Goal: Information Seeking & Learning: Learn about a topic

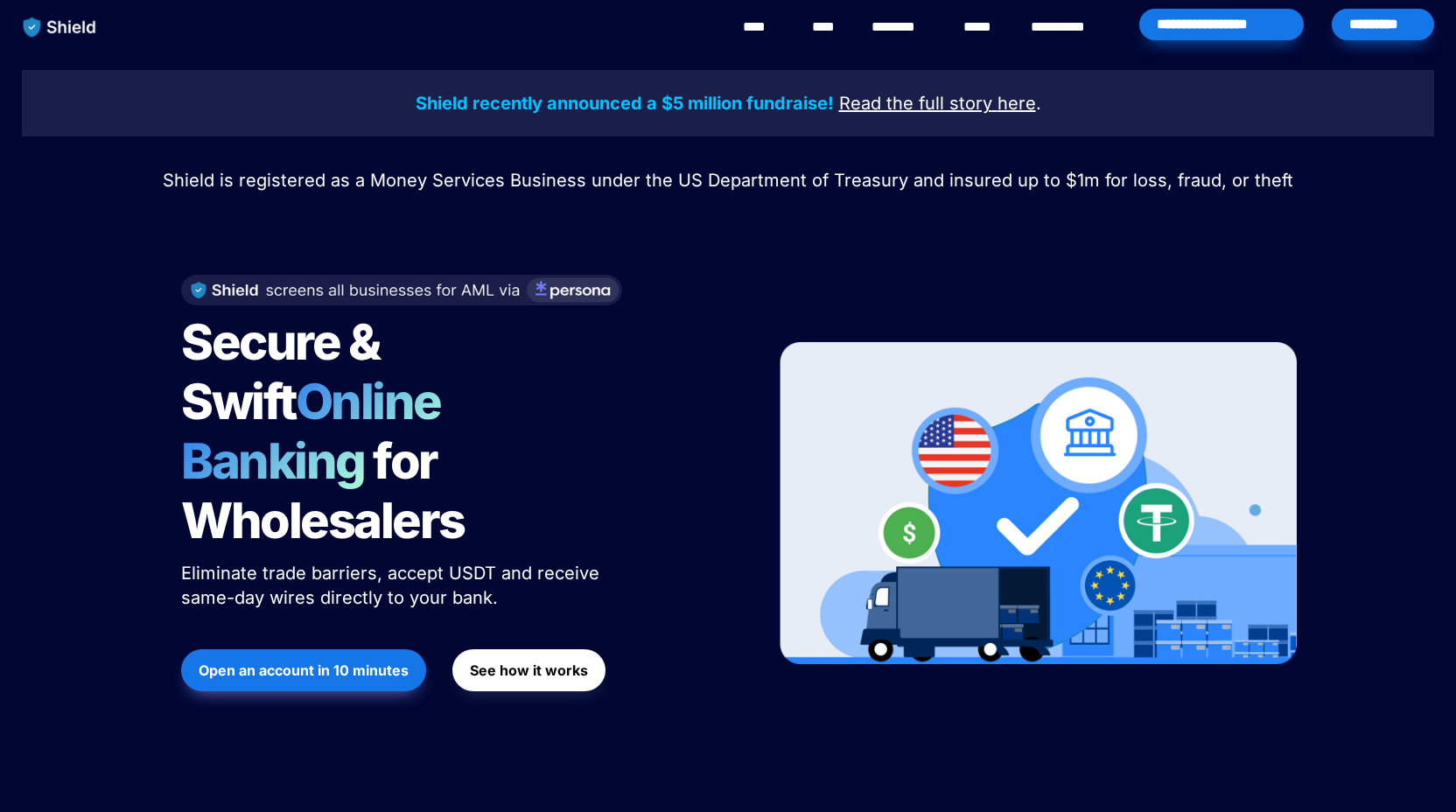
scroll to position [1062, 0]
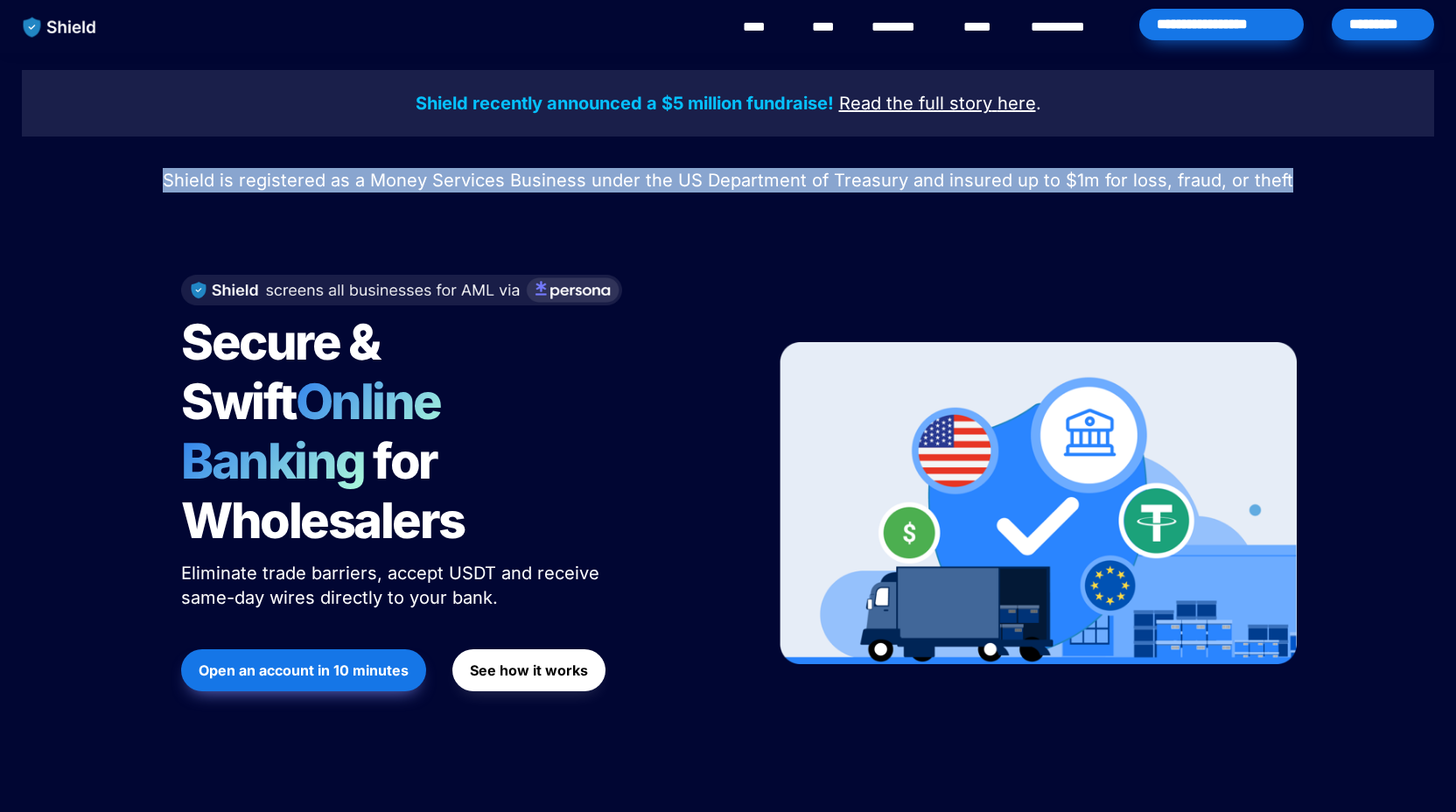
drag, startPoint x: 176, startPoint y: 177, endPoint x: 1295, endPoint y: 178, distance: 1119.0
type textarea "**********"
click at [1295, 178] on p "Shield is registered as a Money Services Business under the US Department of Tr…" at bounding box center [728, 180] width 1413 height 32
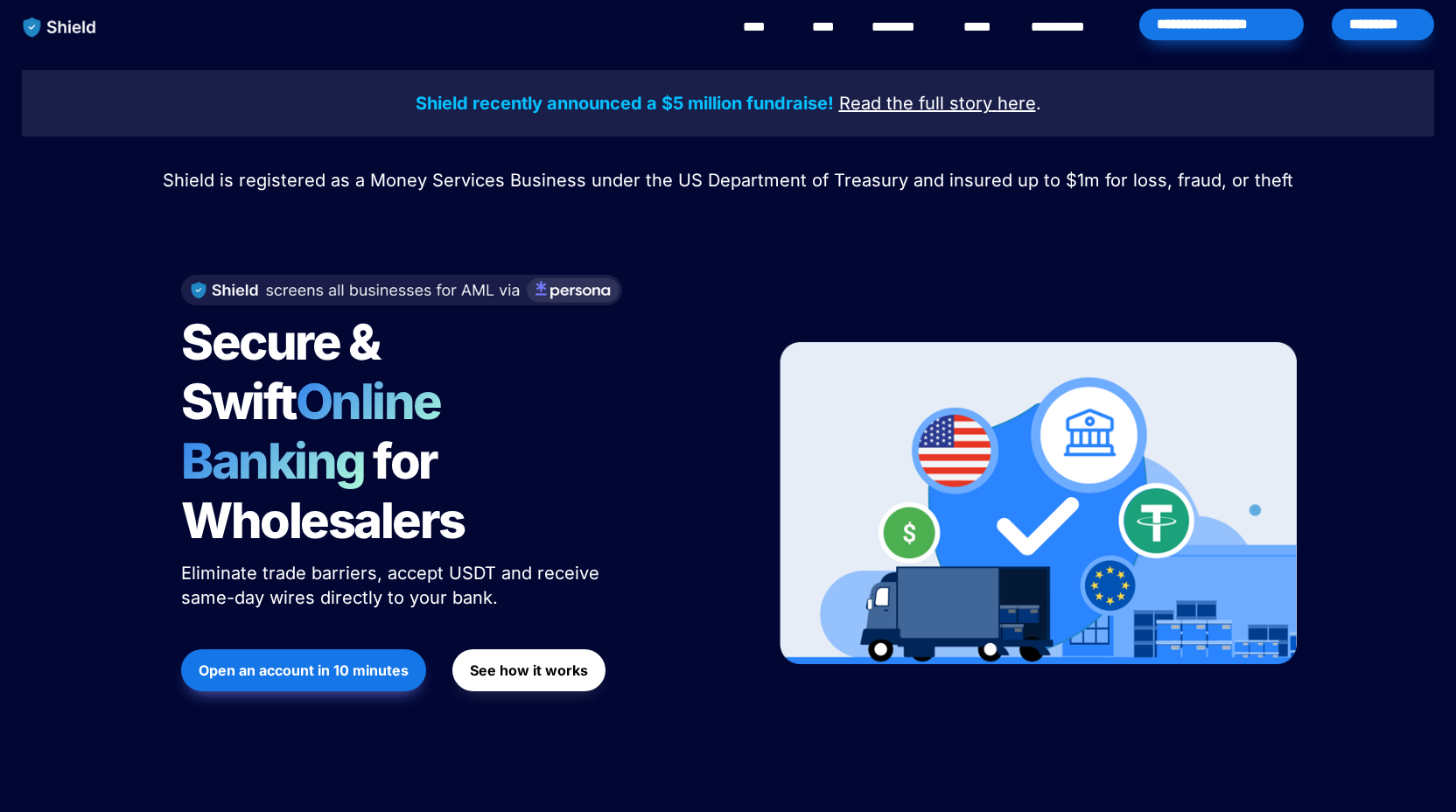
click at [850, 220] on div at bounding box center [728, 217] width 612 height 44
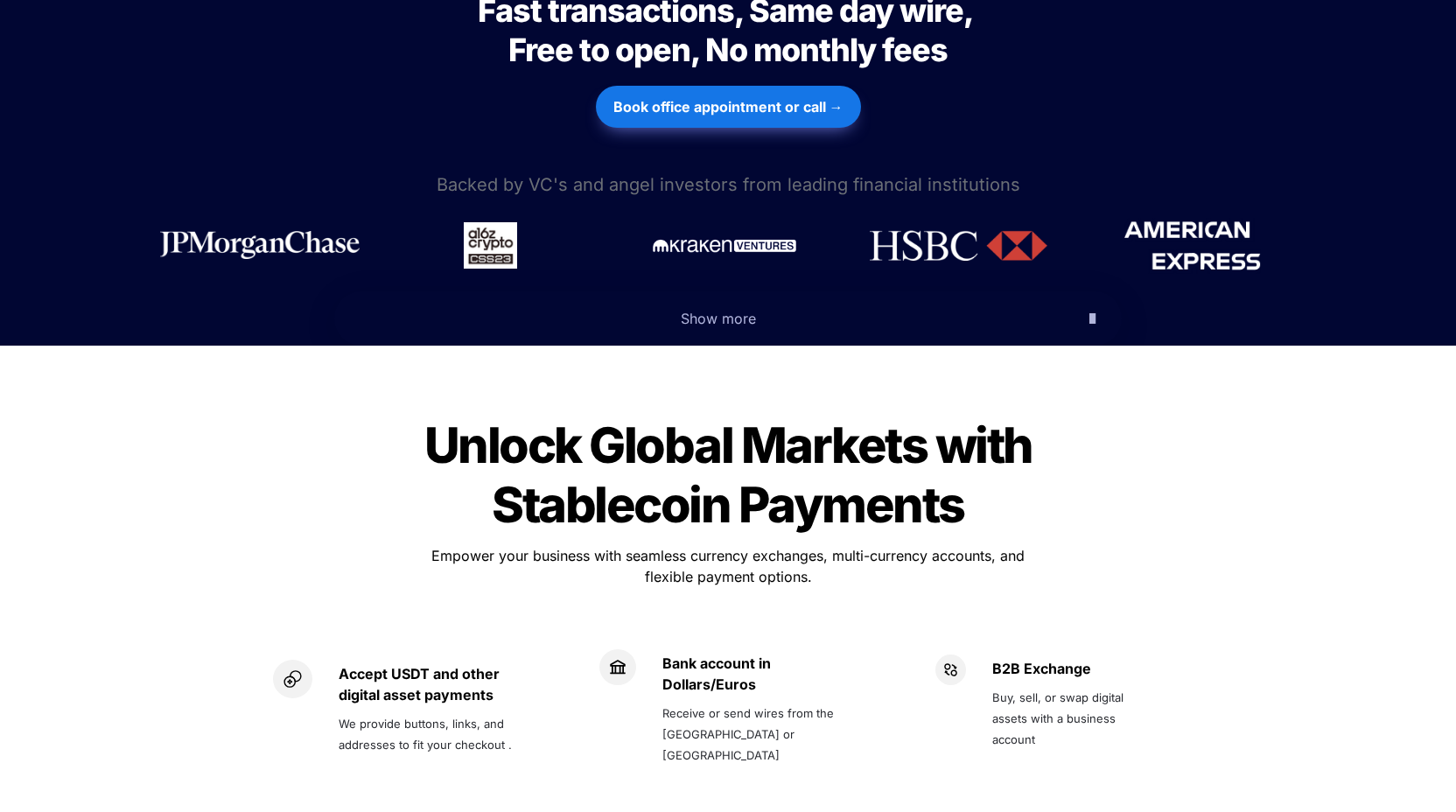
scroll to position [853, 0]
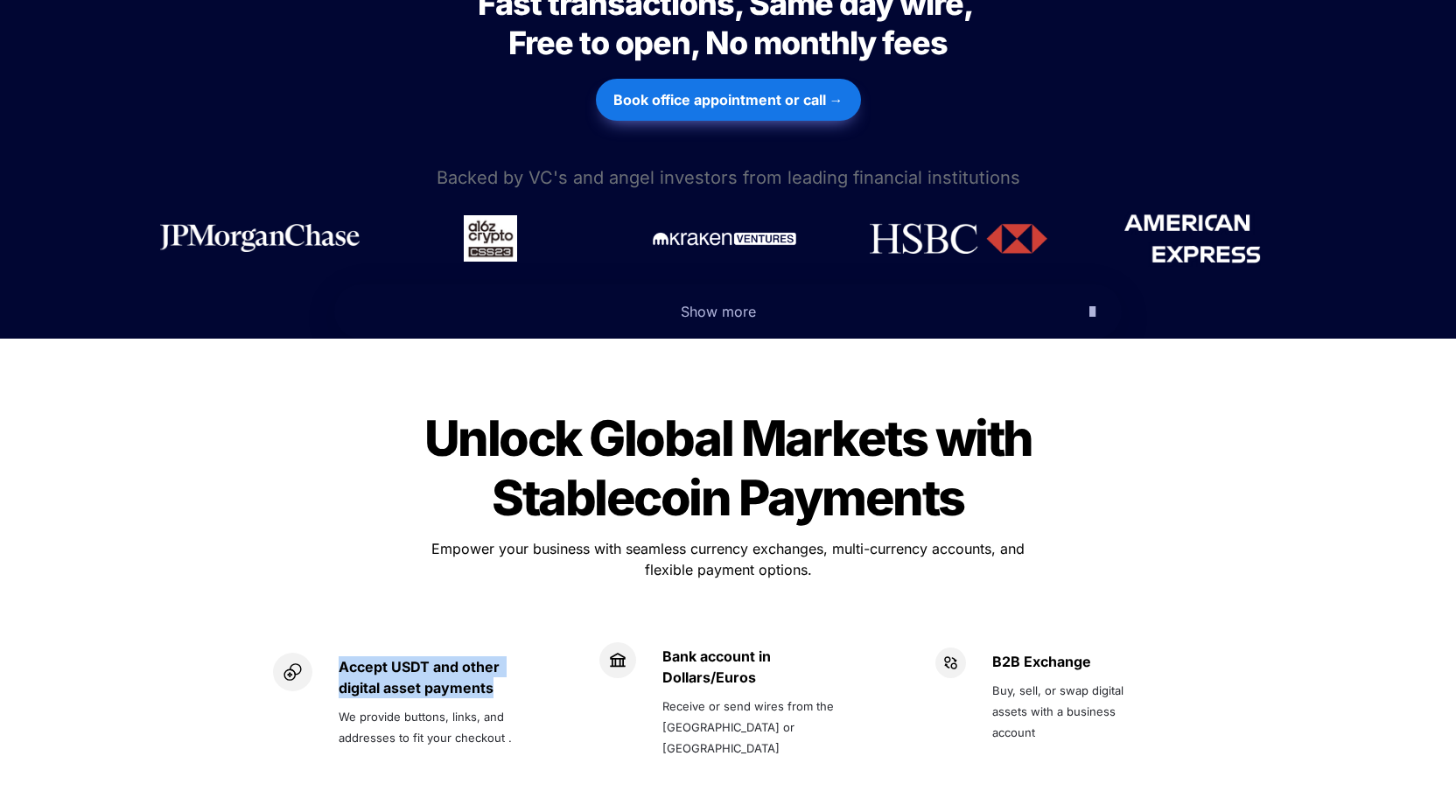
drag, startPoint x: 337, startPoint y: 601, endPoint x: 490, endPoint y: 632, distance: 156.1
click at [490, 653] on div "Accept USDT and other digital asset payments We provide buttons, links, and add…" at bounding box center [411, 702] width 274 height 98
drag, startPoint x: 680, startPoint y: 599, endPoint x: 823, endPoint y: 641, distance: 149.0
click at [823, 642] on div "Bank account in Dollars/Euros Receive or send wires from the [GEOGRAPHIC_DATA] …" at bounding box center [758, 702] width 190 height 119
drag, startPoint x: 983, startPoint y: 597, endPoint x: 1043, endPoint y: 676, distance: 99.2
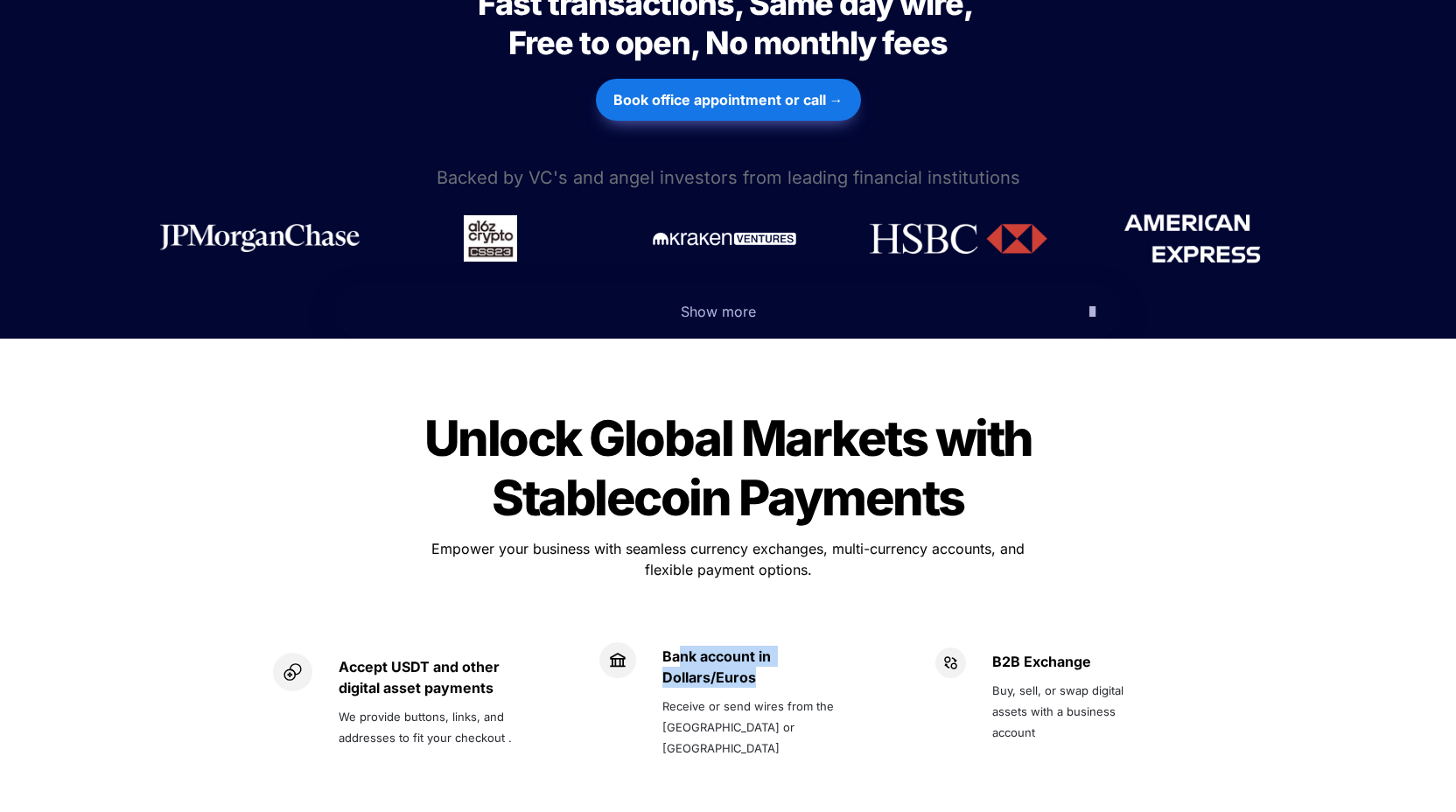
click at [1043, 676] on div "B2B Exchange Buy, sell, or swap digital assets with a business account" at bounding box center [1045, 710] width 221 height 126
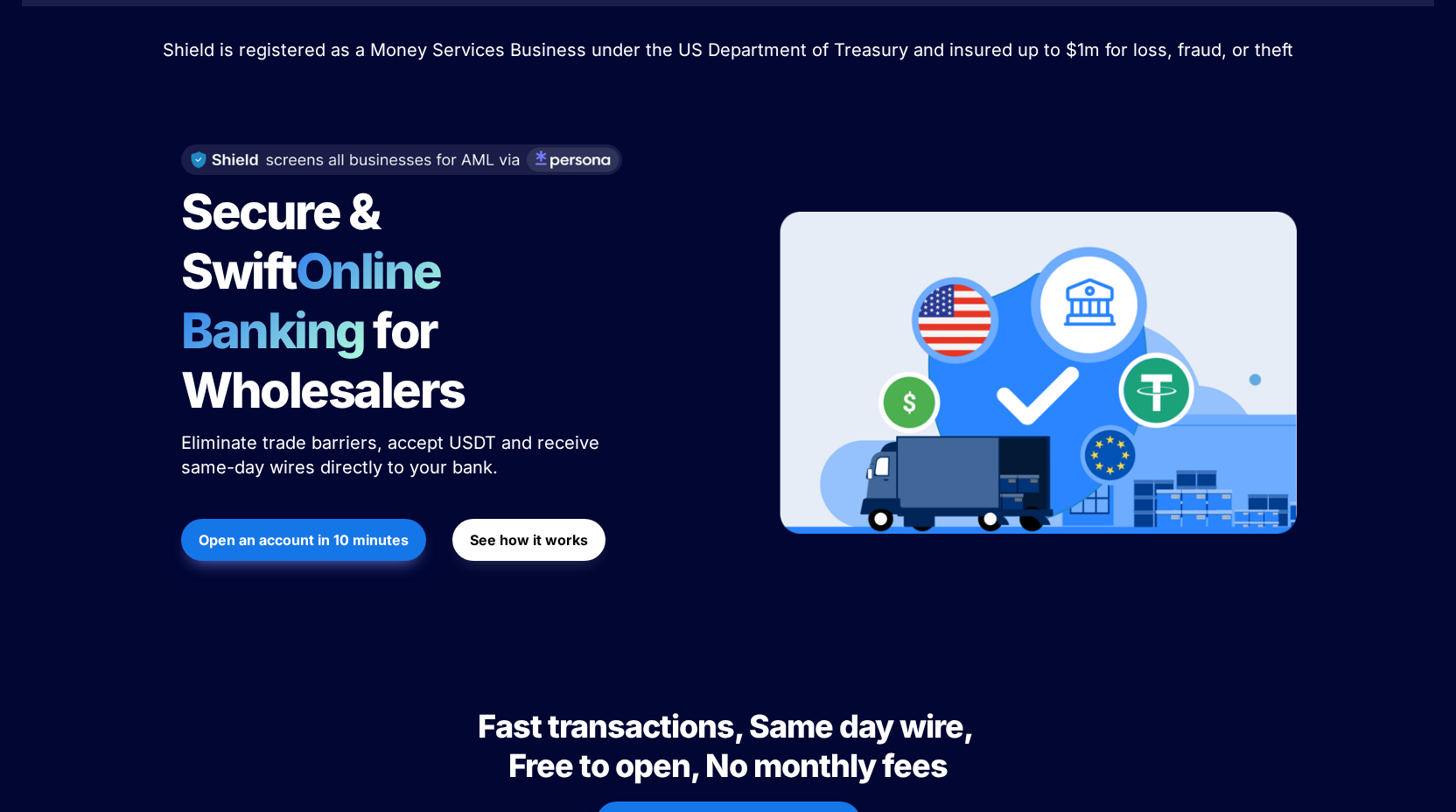
scroll to position [0, 0]
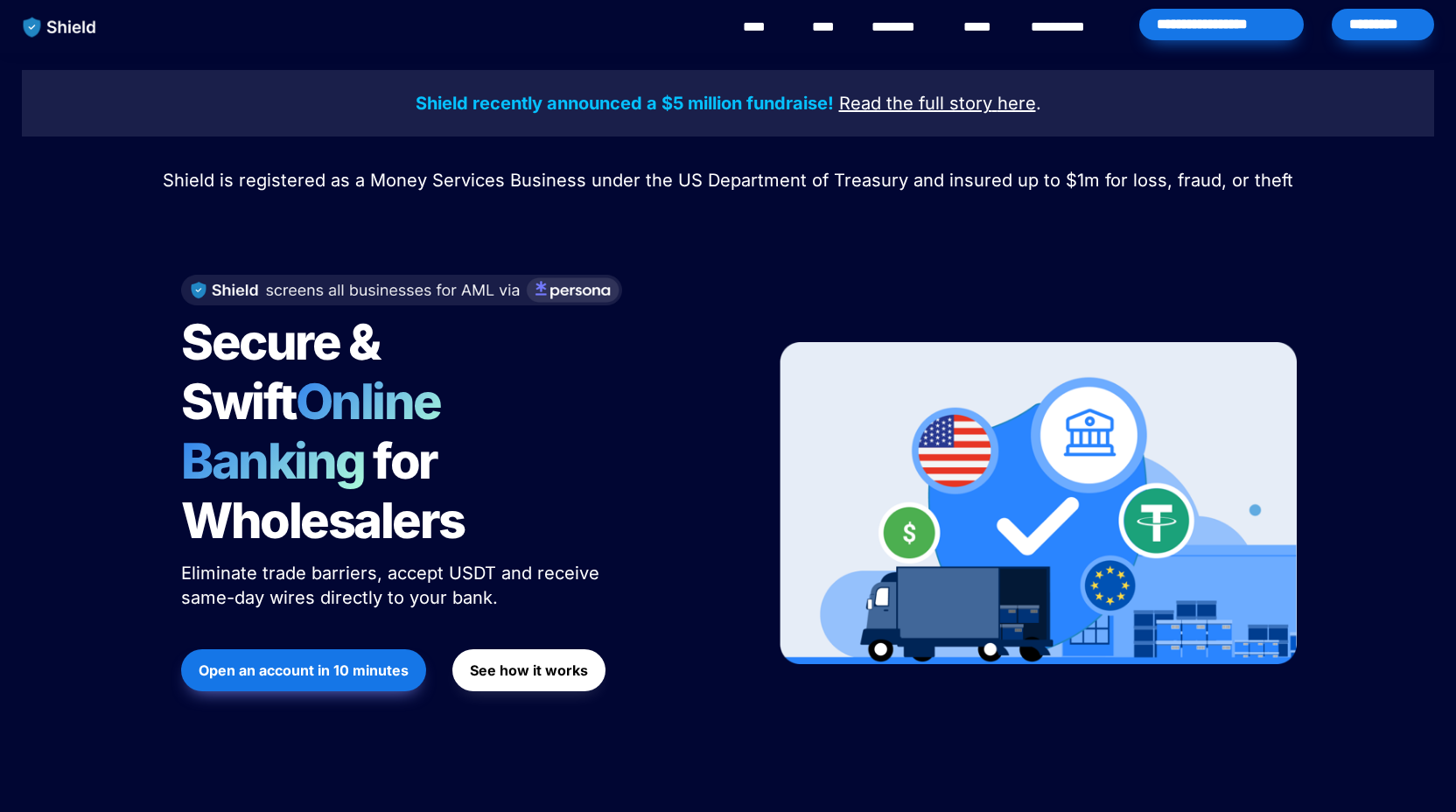
click at [1373, 35] on div "*********" at bounding box center [1383, 24] width 103 height 32
